Goal: Check status

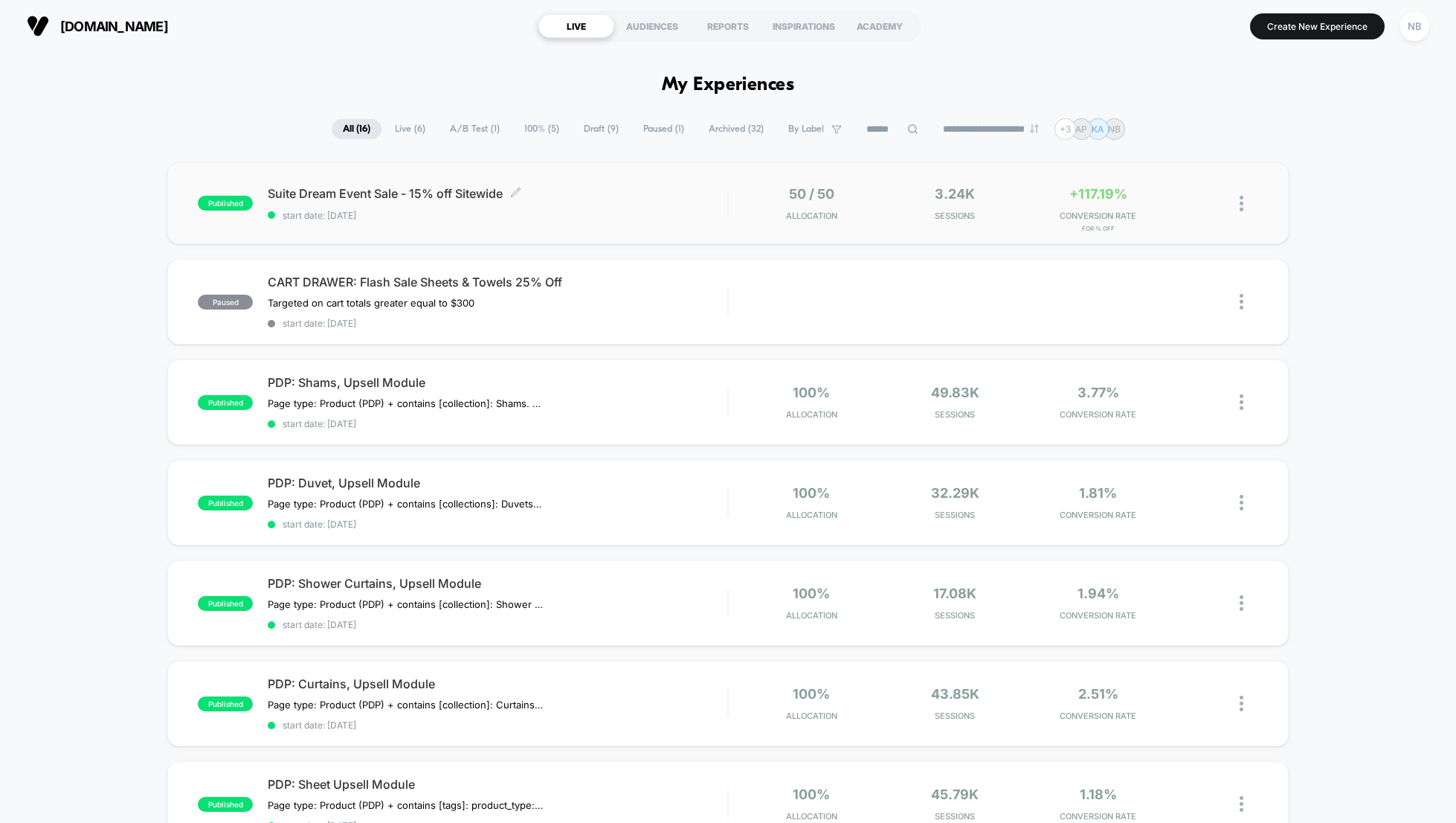
click at [426, 199] on span "Suite Dream Event Sale - 15% off Sitewide Click to edit experience details" at bounding box center [497, 193] width 460 height 15
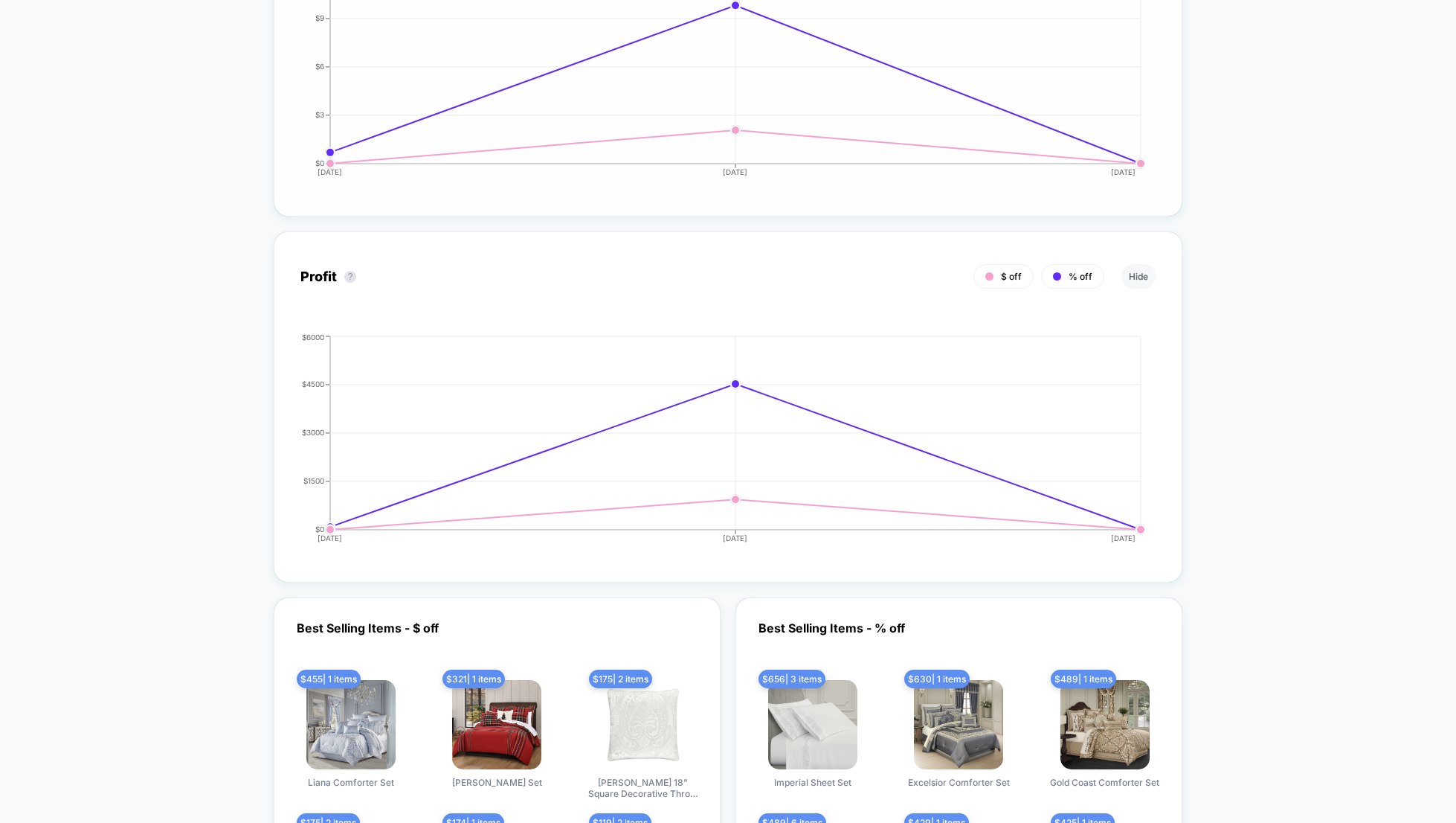
scroll to position [1534, 0]
